Goal: Task Accomplishment & Management: Manage account settings

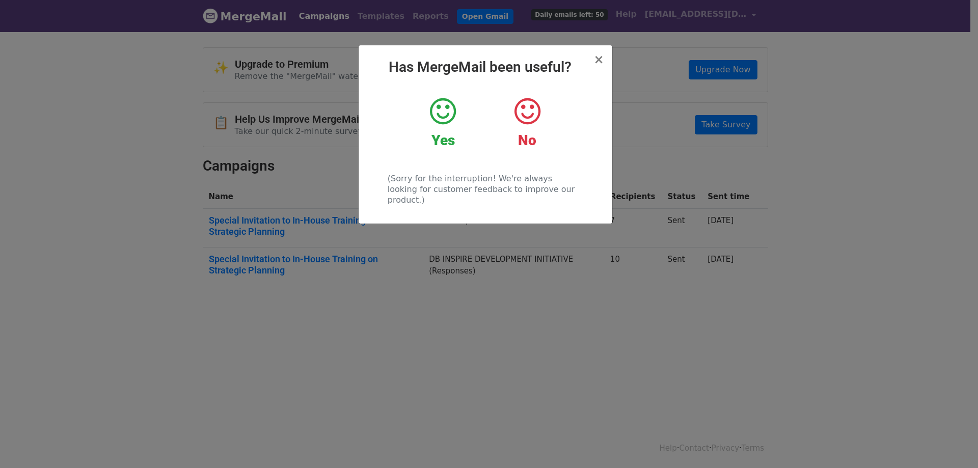
click at [445, 109] on icon at bounding box center [443, 111] width 26 height 31
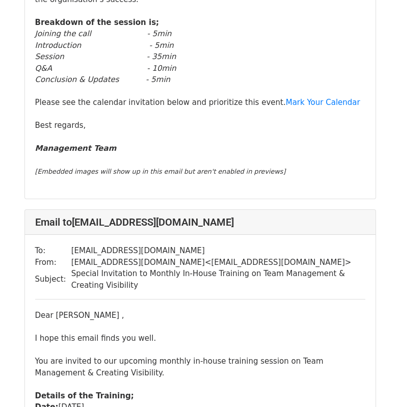
scroll to position [356, 0]
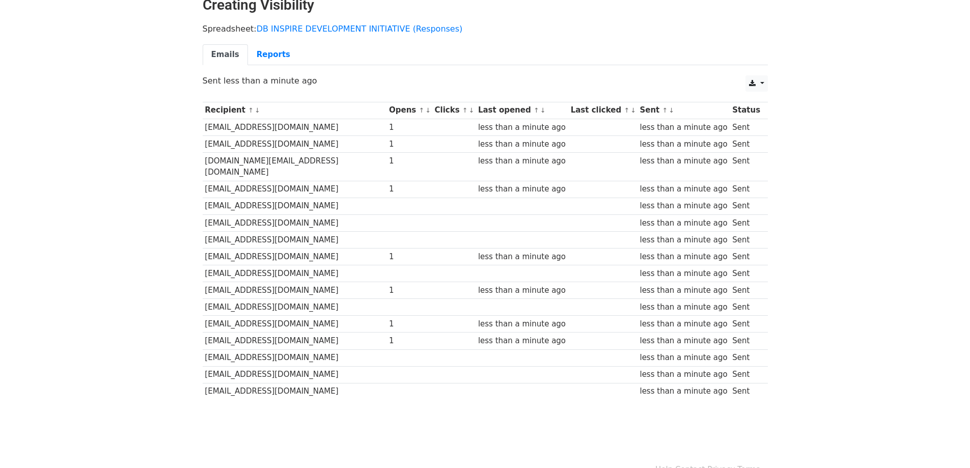
scroll to position [79, 0]
